Goal: Information Seeking & Learning: Learn about a topic

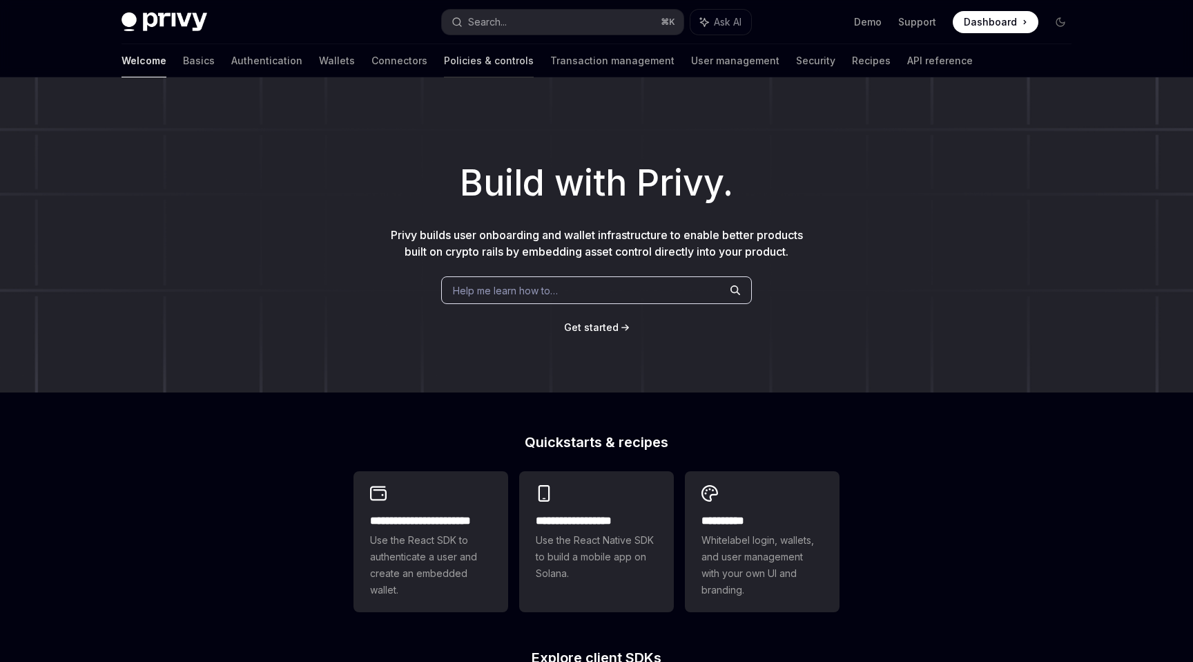
click at [444, 58] on link "Policies & controls" at bounding box center [489, 60] width 90 height 33
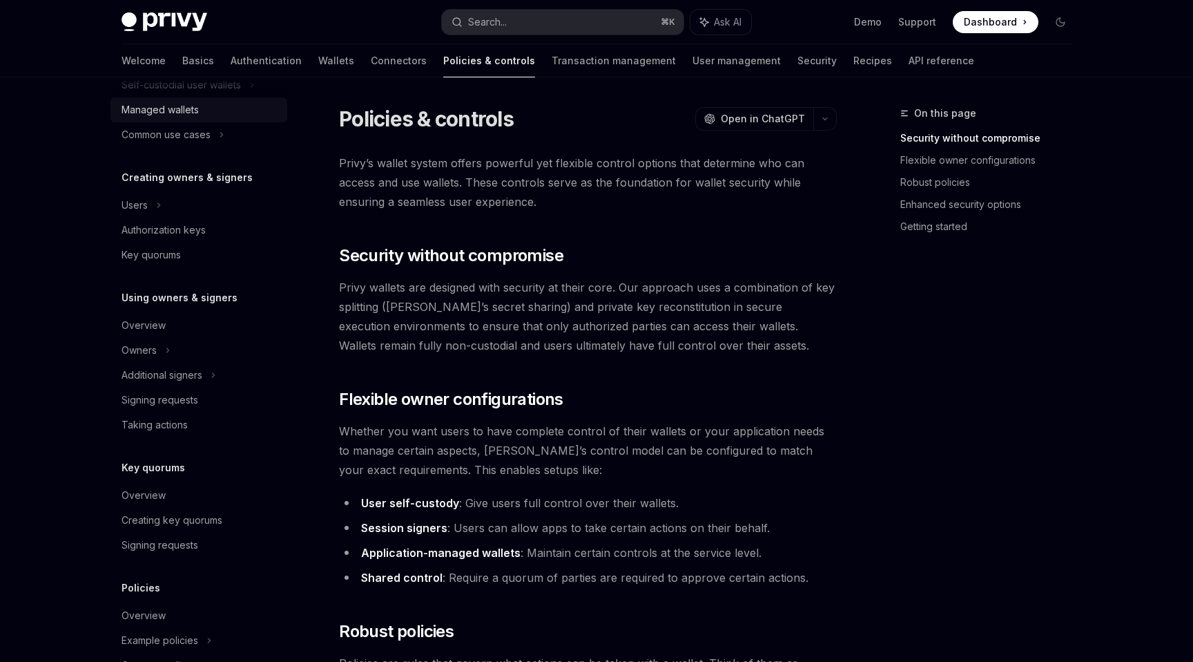
scroll to position [239, 0]
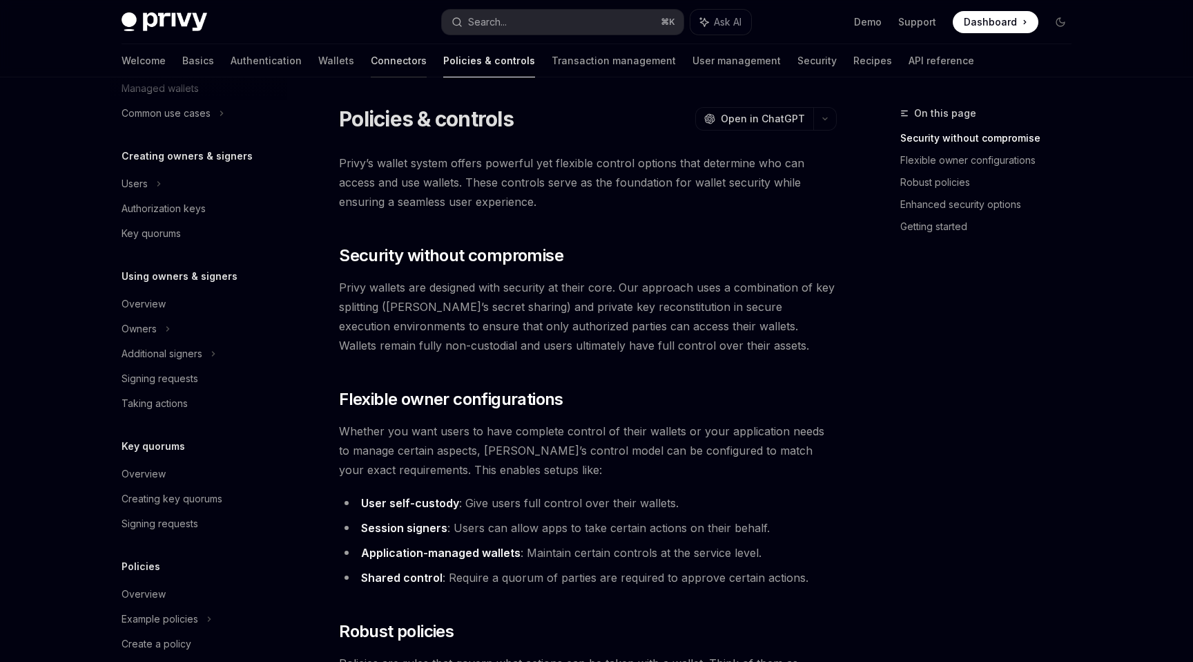
click at [371, 65] on link "Connectors" at bounding box center [399, 60] width 56 height 33
type textarea "*"
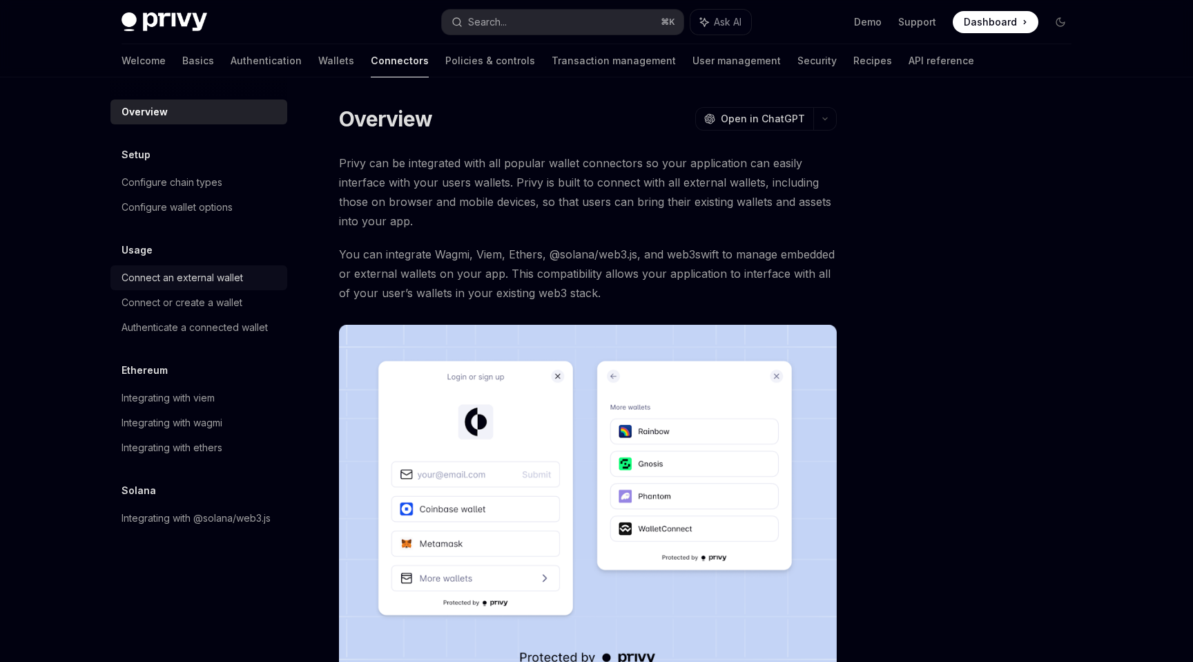
click at [179, 278] on div "Connect an external wallet" at bounding box center [183, 277] width 122 height 17
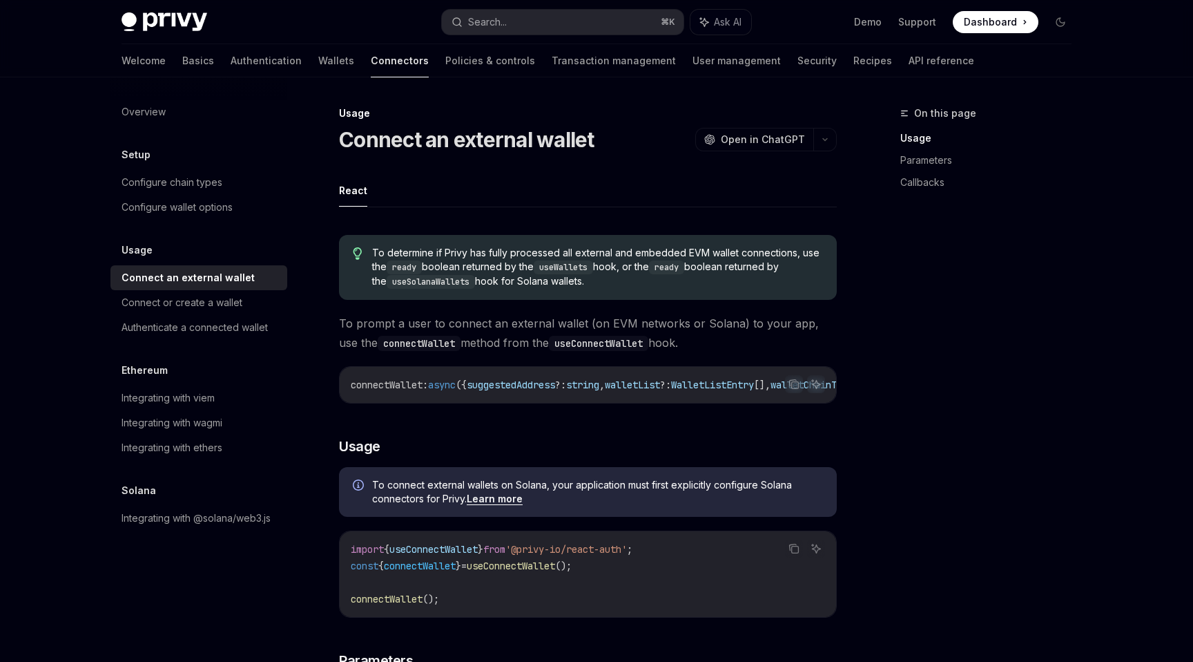
click at [180, 306] on div "Connect or create a wallet" at bounding box center [182, 302] width 121 height 17
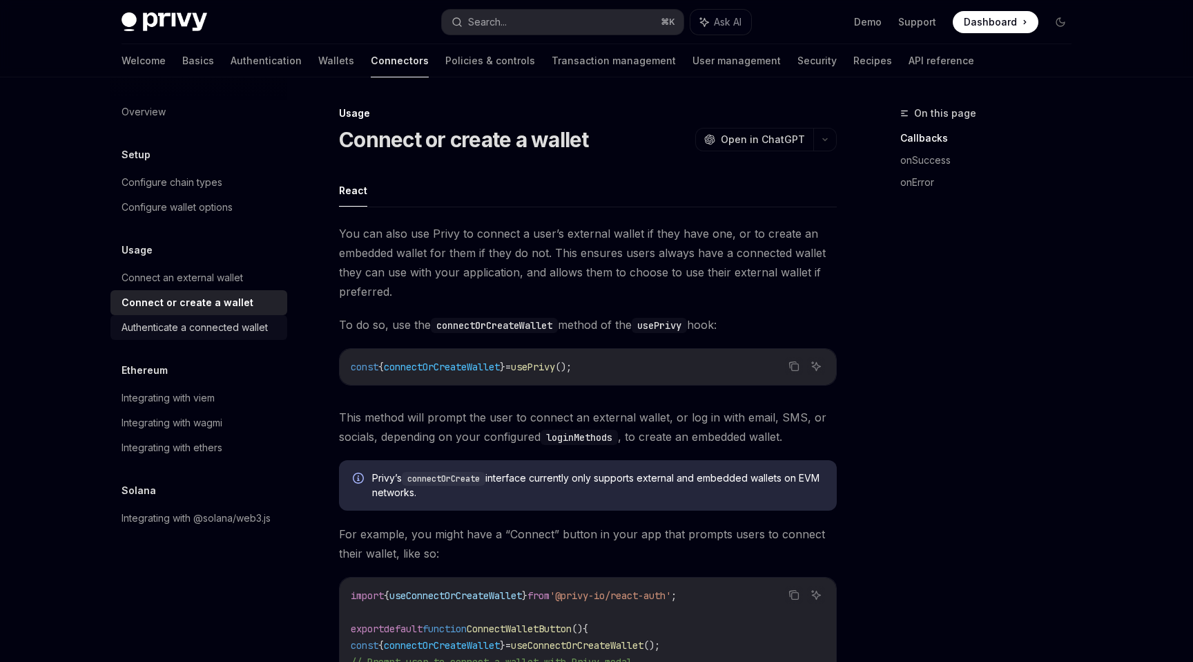
click at [178, 334] on div "Authenticate a connected wallet" at bounding box center [195, 327] width 146 height 17
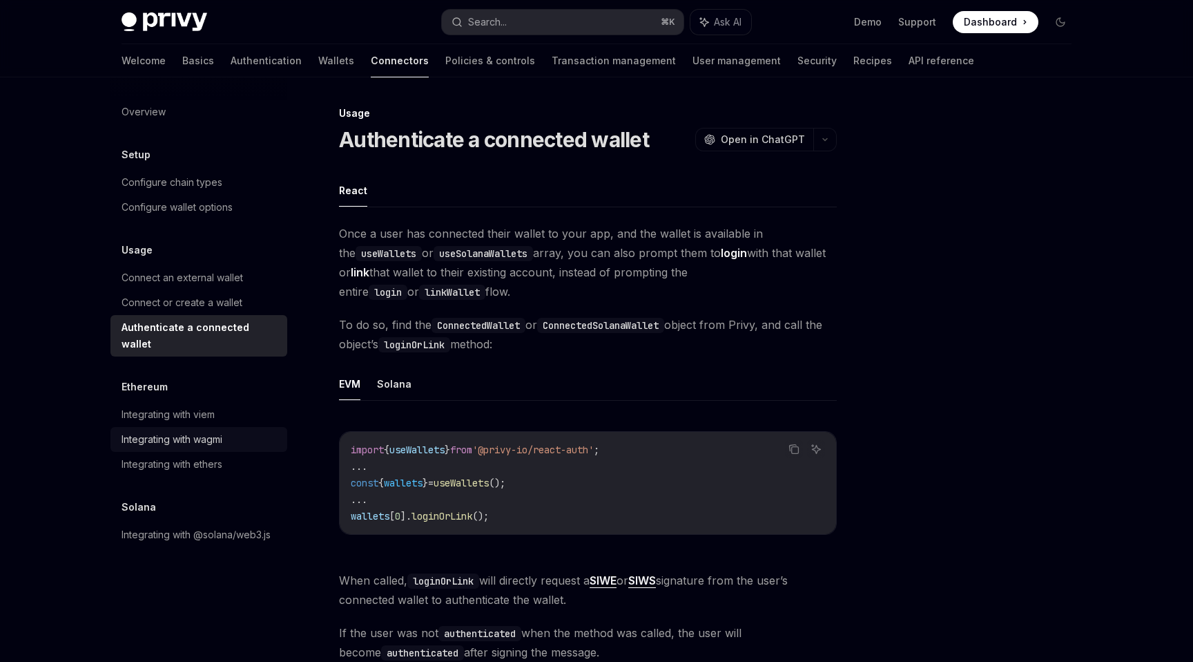
click at [166, 431] on div "Integrating with wagmi" at bounding box center [172, 439] width 101 height 17
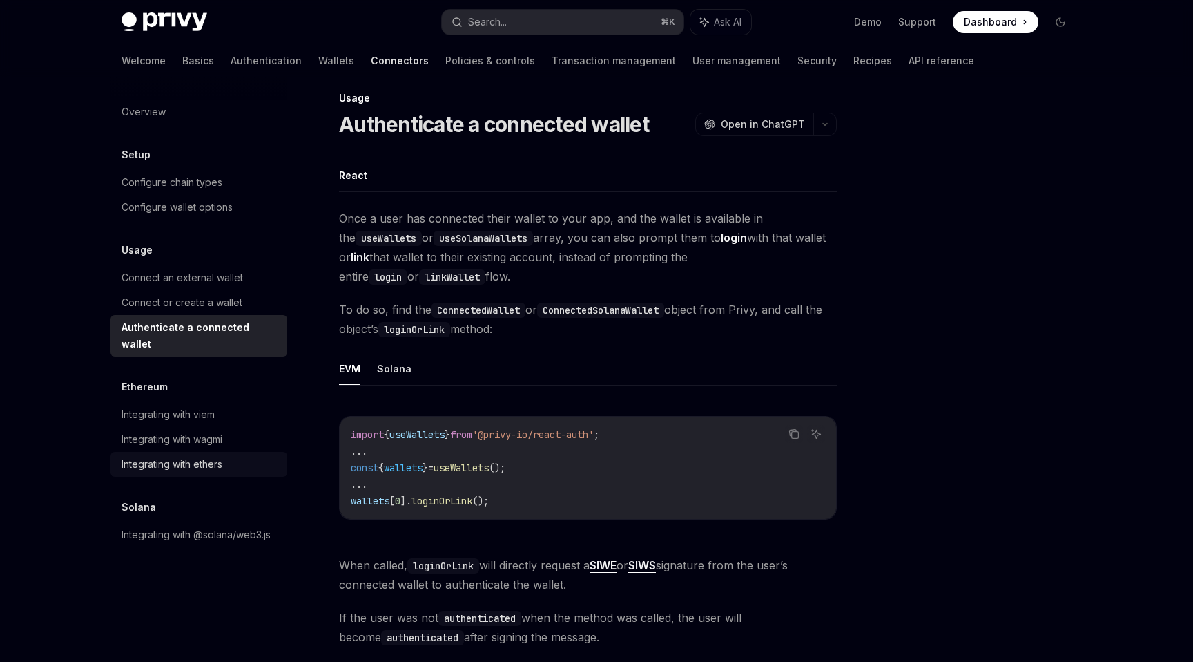
click at [168, 452] on link "Integrating with ethers" at bounding box center [198, 464] width 177 height 25
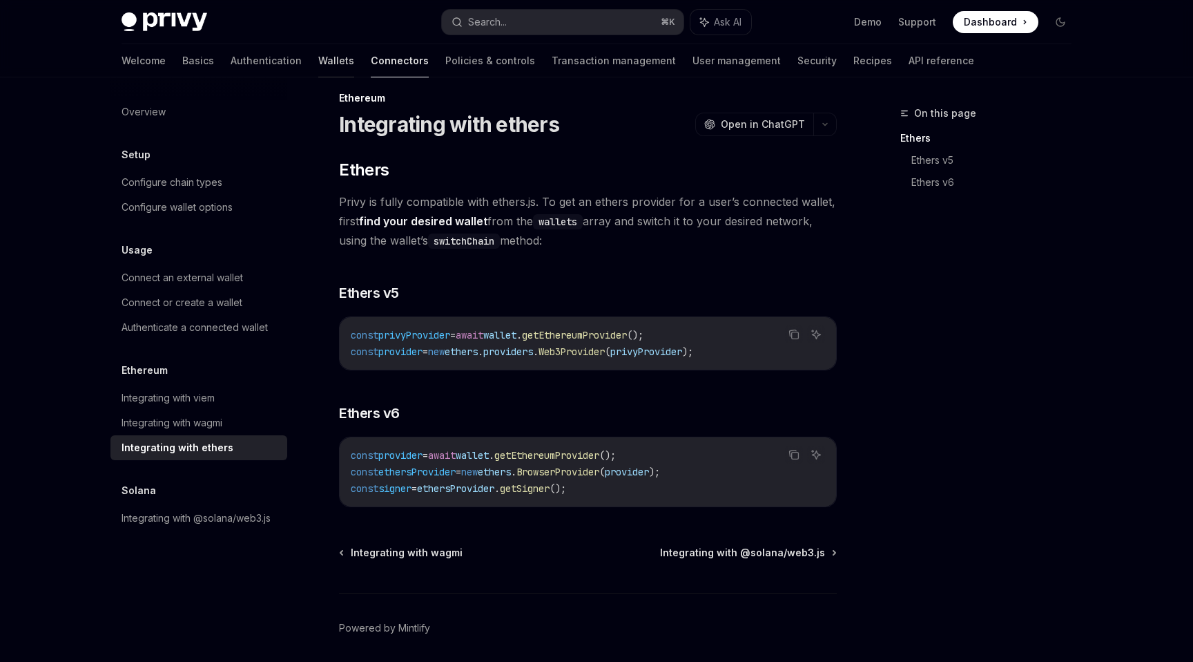
click at [318, 64] on link "Wallets" at bounding box center [336, 60] width 36 height 33
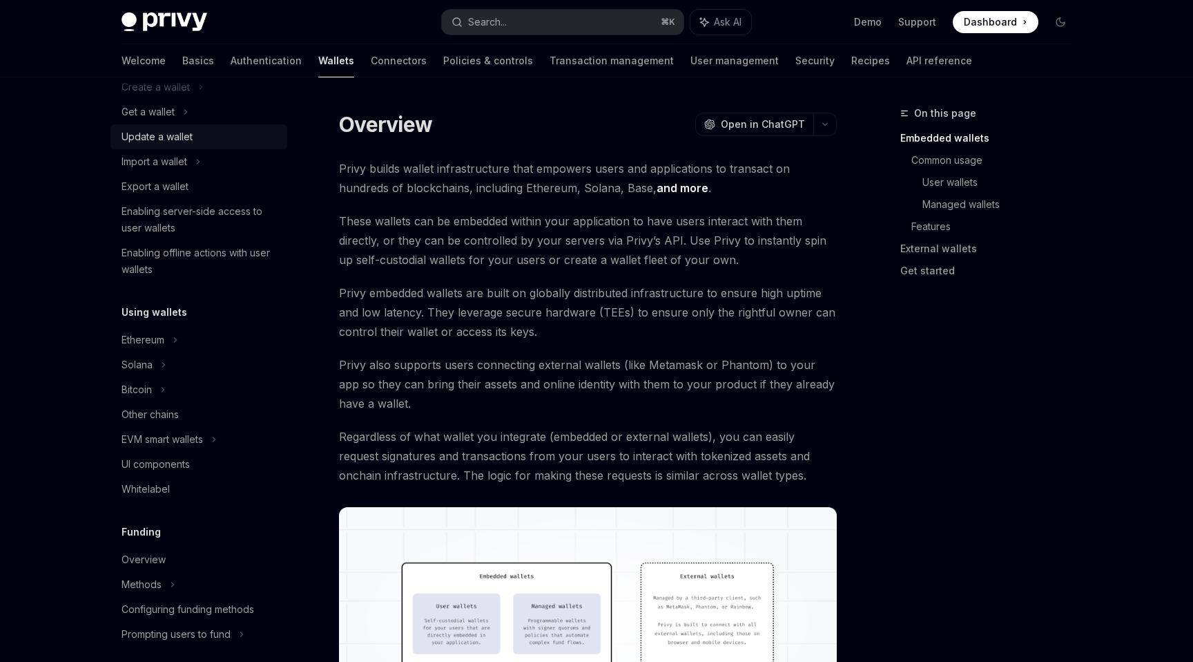
scroll to position [136, 0]
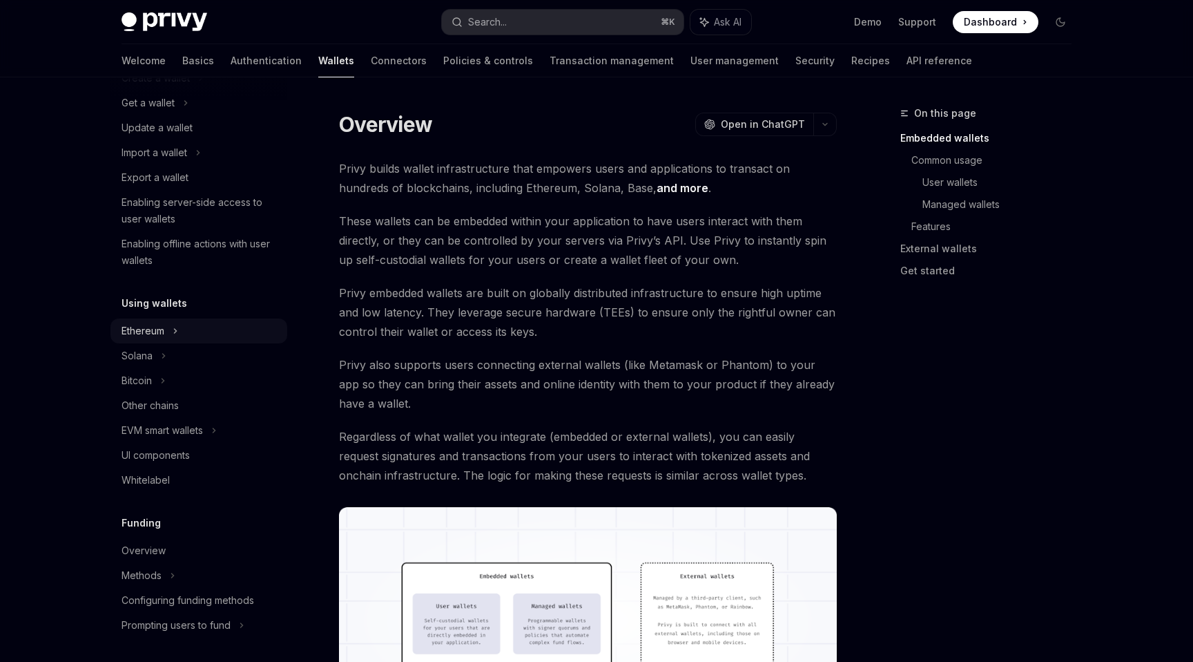
click at [155, 86] on div "Ethereum" at bounding box center [156, 78] width 68 height 17
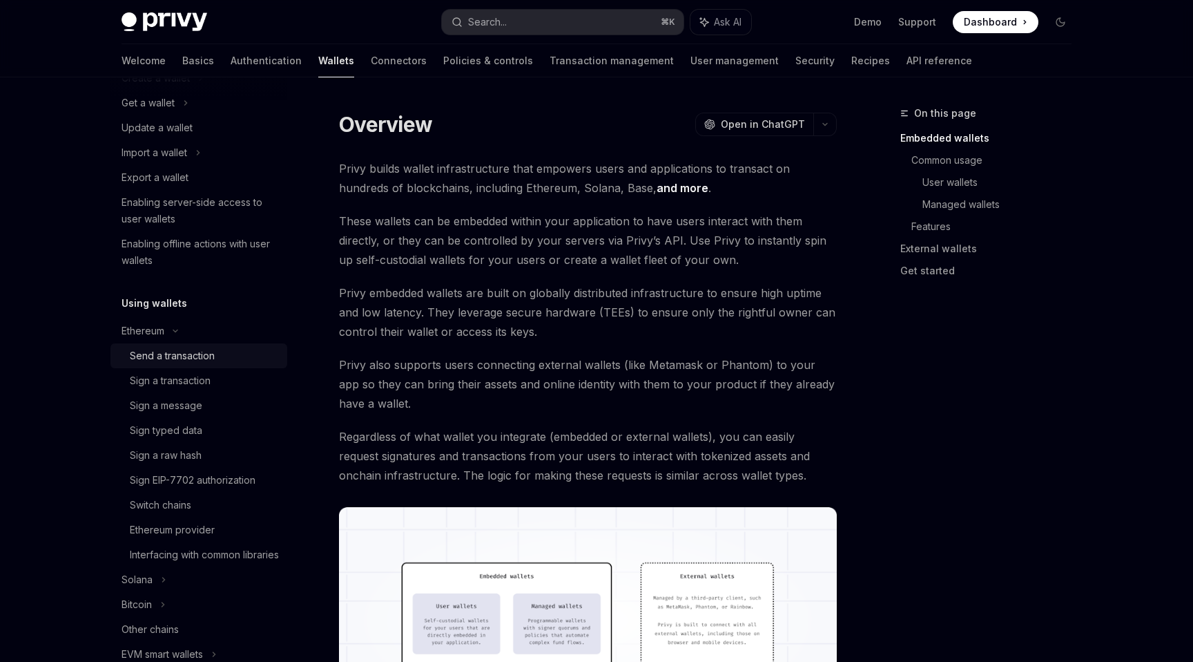
click at [155, 349] on div "Send a transaction" at bounding box center [172, 355] width 85 height 17
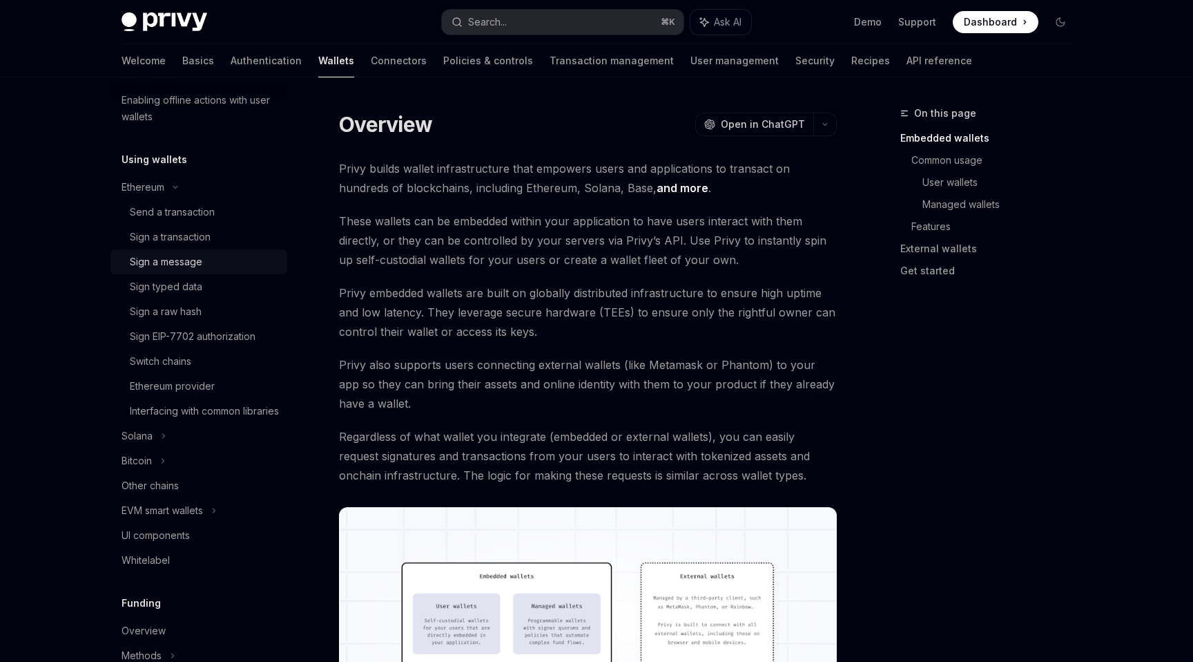
scroll to position [291, 0]
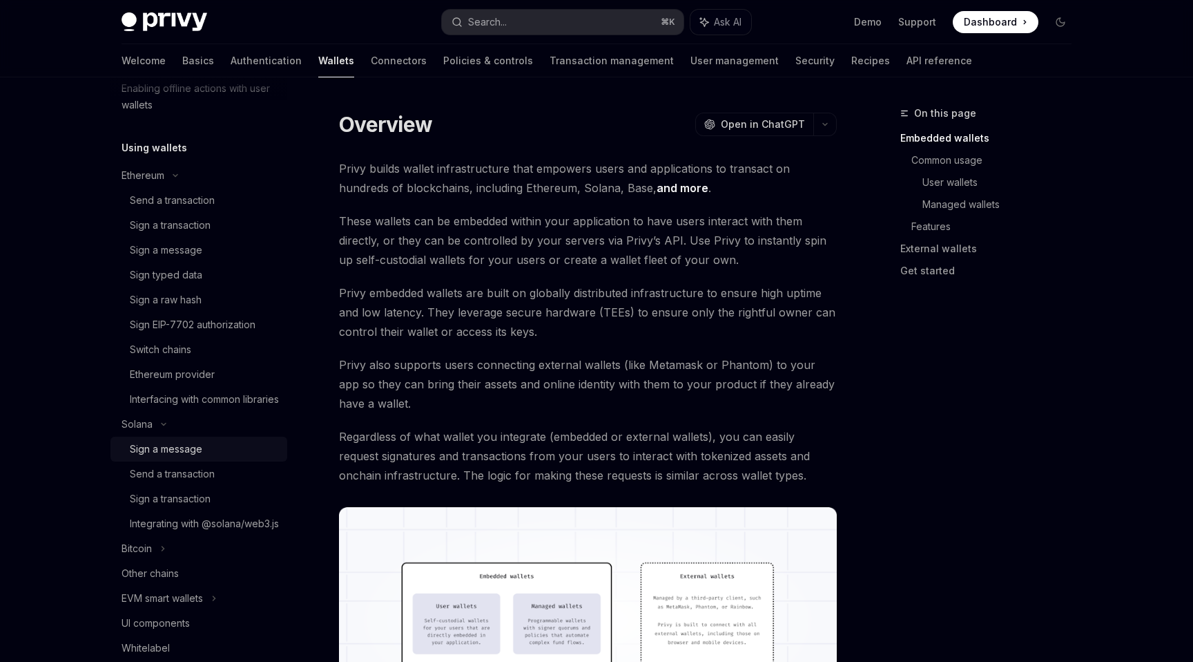
click at [153, 457] on div "Sign a message" at bounding box center [166, 449] width 73 height 17
click at [159, 482] on div "Send a transaction" at bounding box center [172, 473] width 85 height 17
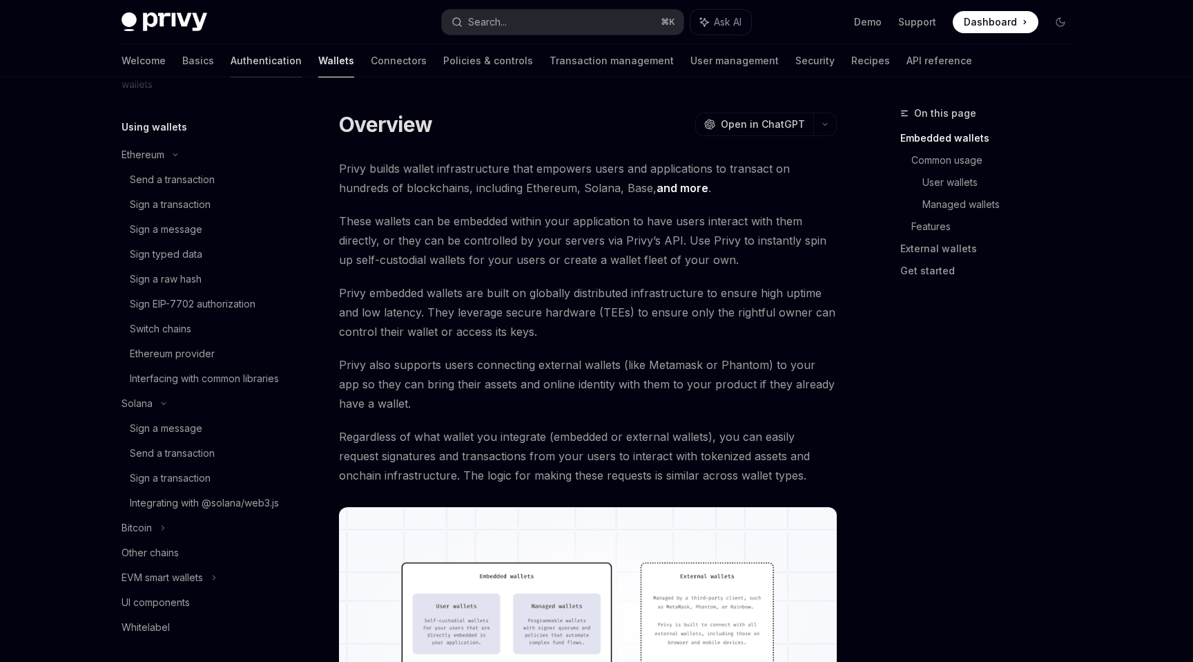
click at [231, 65] on link "Authentication" at bounding box center [266, 60] width 71 height 33
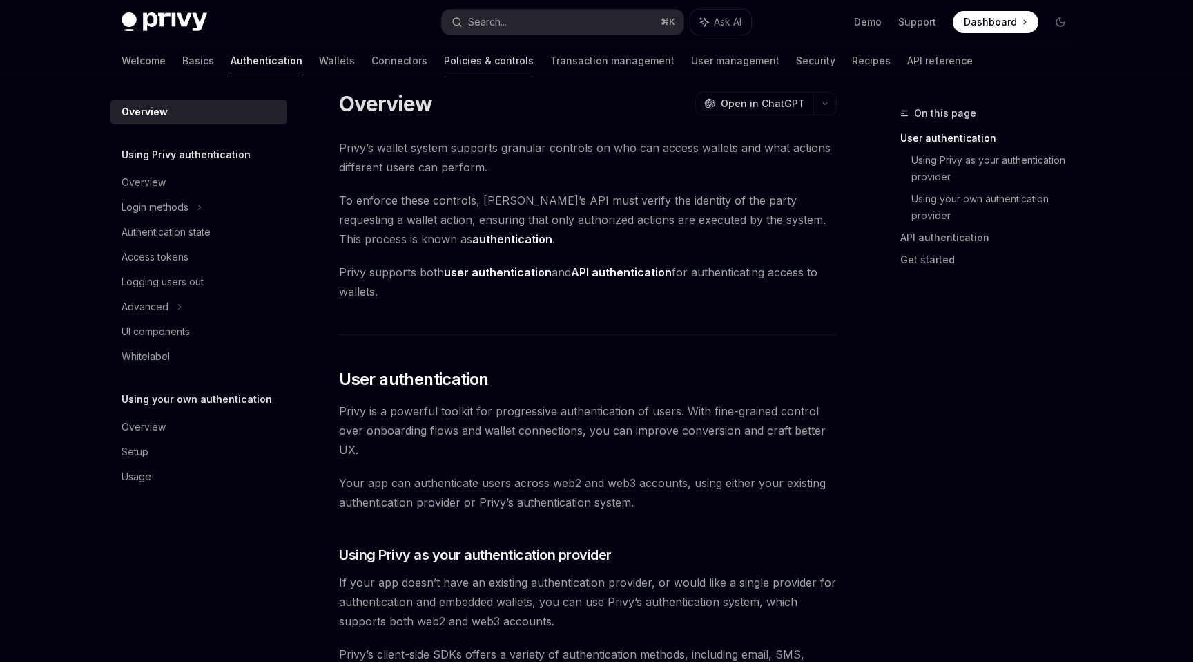
click at [444, 67] on link "Policies & controls" at bounding box center [489, 60] width 90 height 33
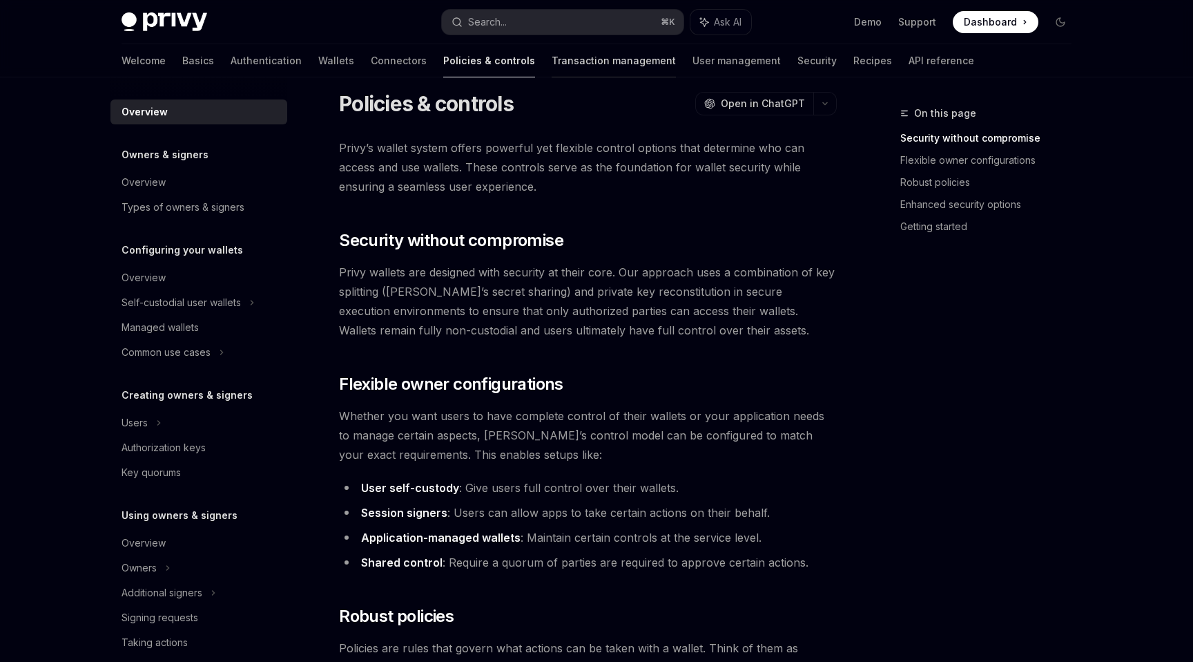
click at [552, 66] on link "Transaction management" at bounding box center [614, 60] width 124 height 33
click at [693, 59] on link "User management" at bounding box center [737, 60] width 88 height 33
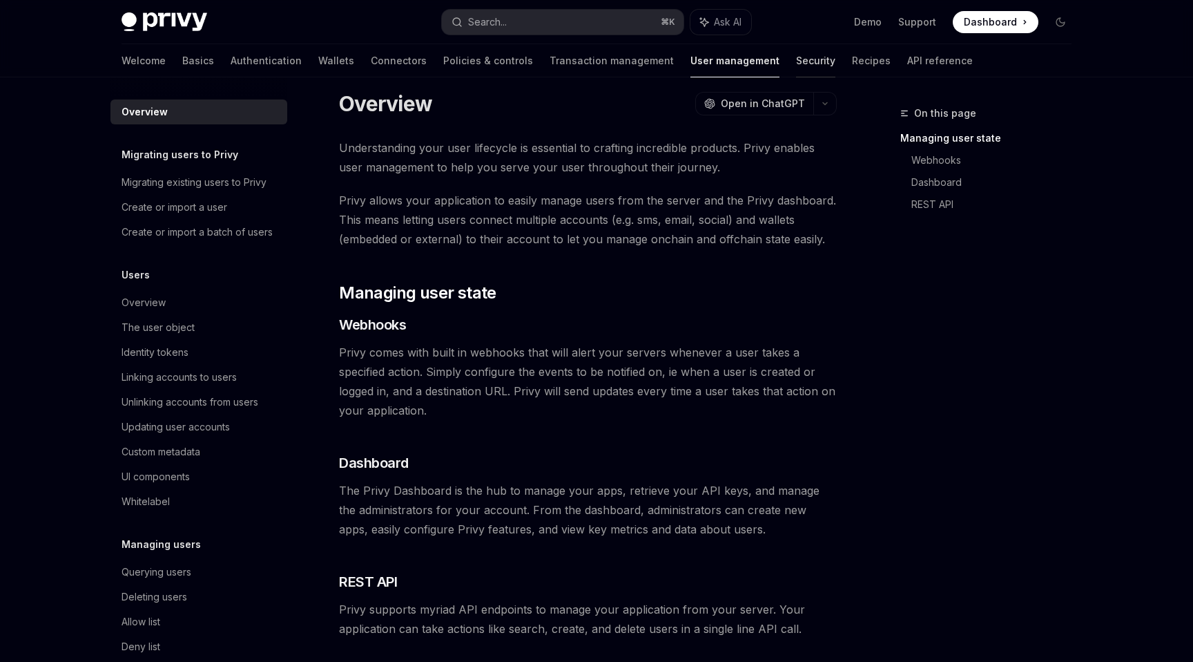
click at [796, 60] on link "Security" at bounding box center [815, 60] width 39 height 33
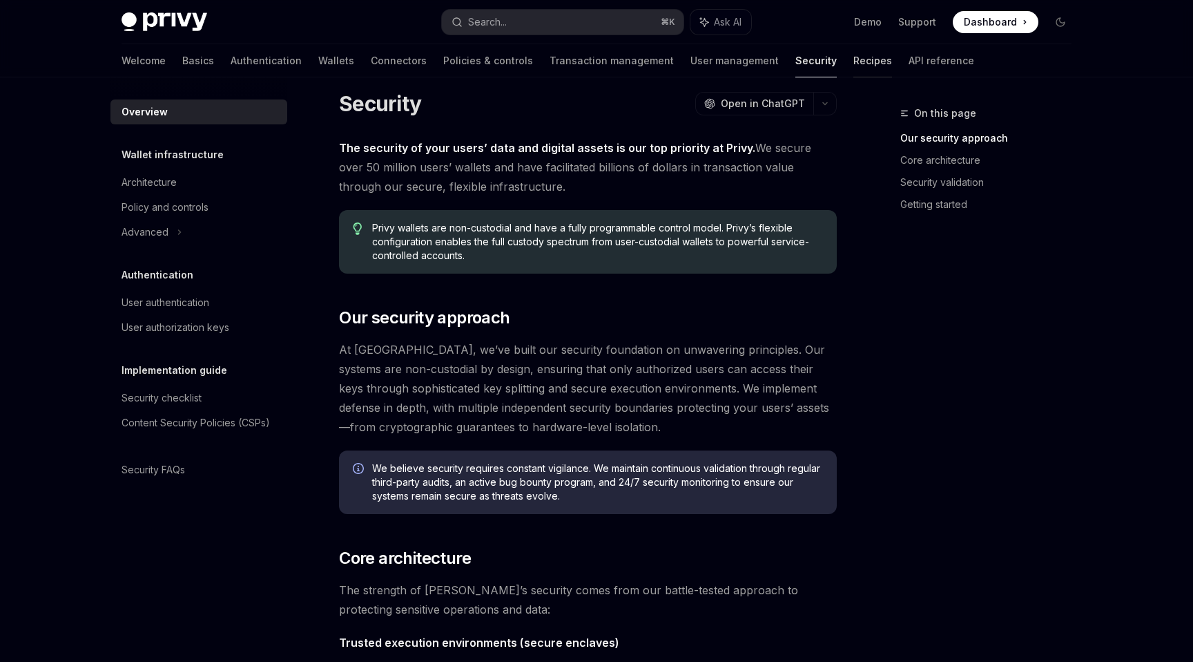
click at [854, 57] on link "Recipes" at bounding box center [873, 60] width 39 height 33
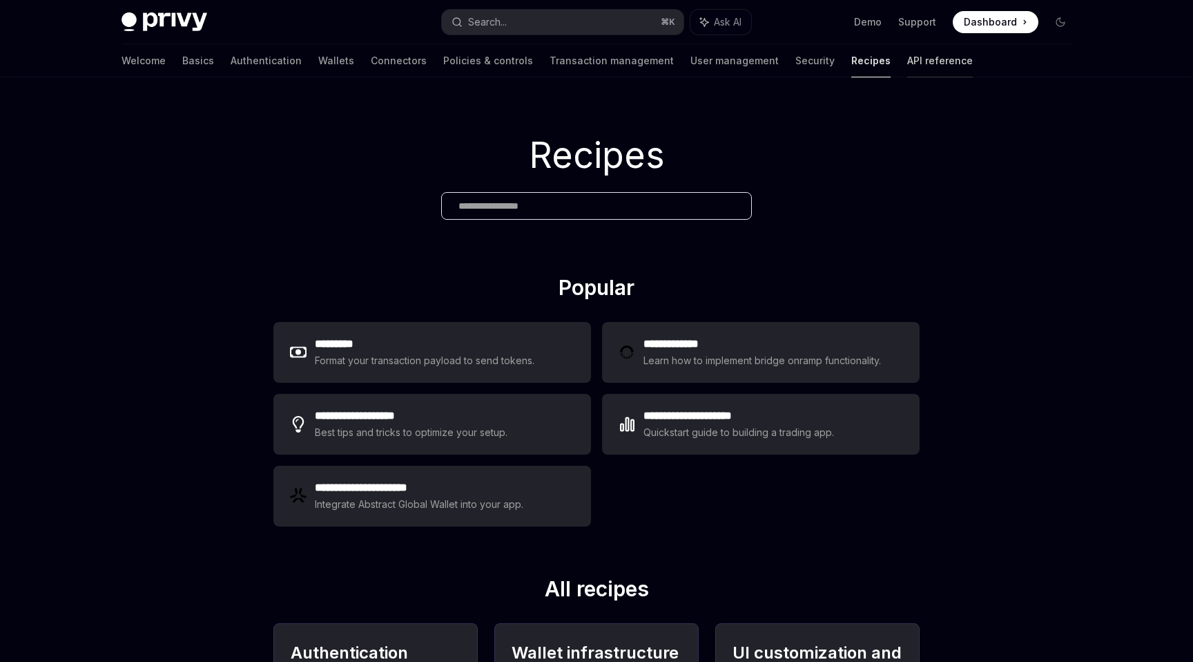
click at [907, 58] on link "API reference" at bounding box center [940, 60] width 66 height 33
type textarea "*"
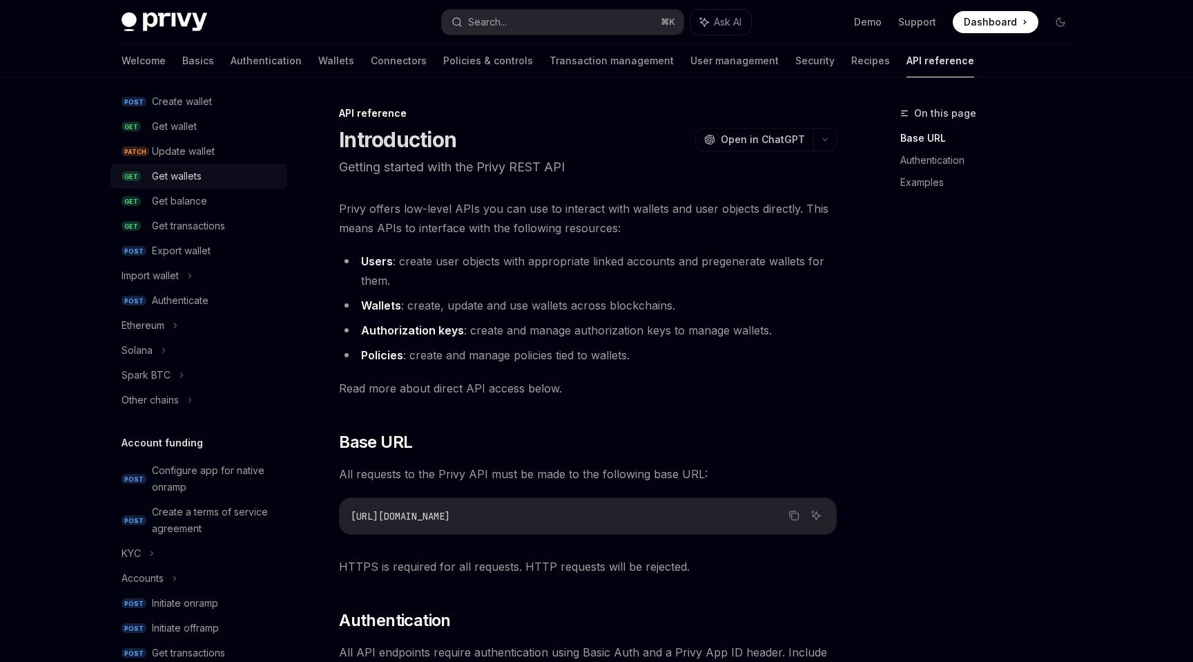
scroll to position [175, 0]
